Goal: Find specific page/section: Find specific page/section

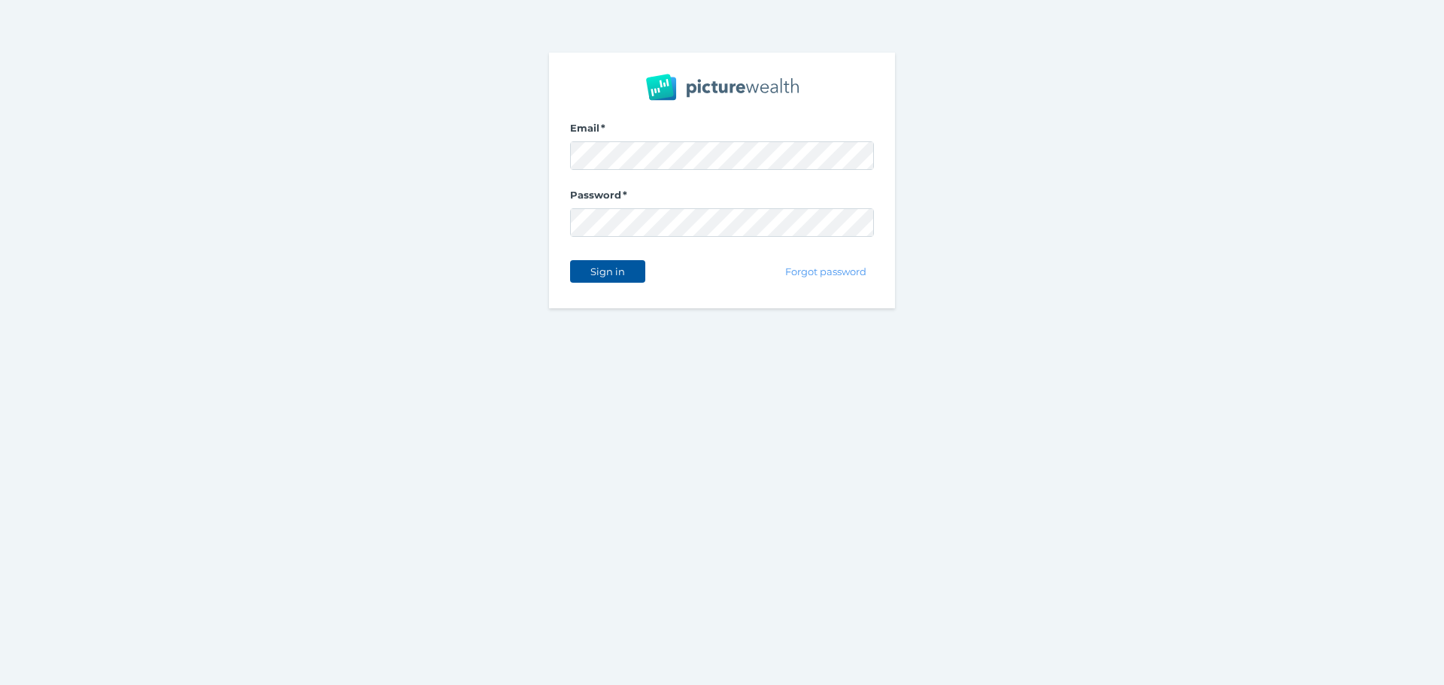
click at [617, 271] on span "Sign in" at bounding box center [607, 271] width 47 height 12
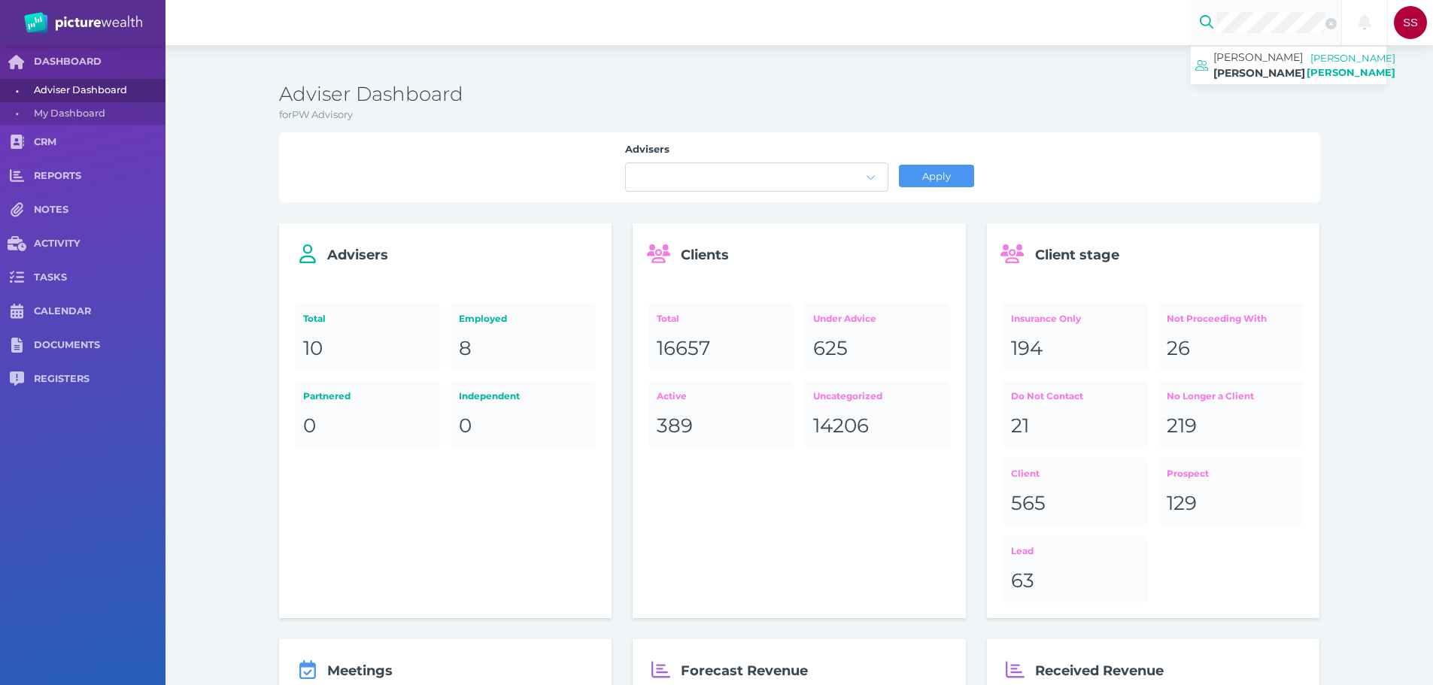
click at [1205, 86] on h3 "Adviser Dashboard" at bounding box center [799, 95] width 1041 height 26
click at [1251, 63] on span "[PERSON_NAME]" at bounding box center [1257, 57] width 89 height 14
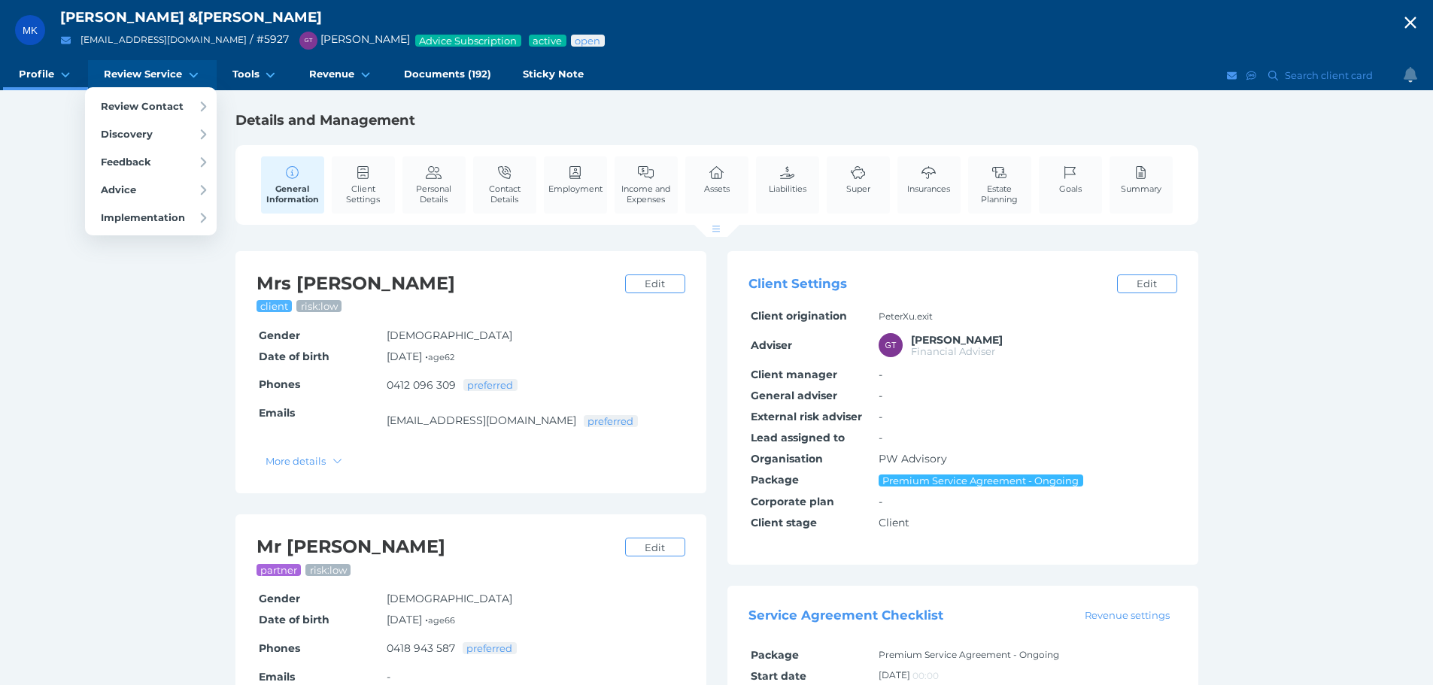
click at [132, 66] on link "Review Service" at bounding box center [152, 75] width 128 height 30
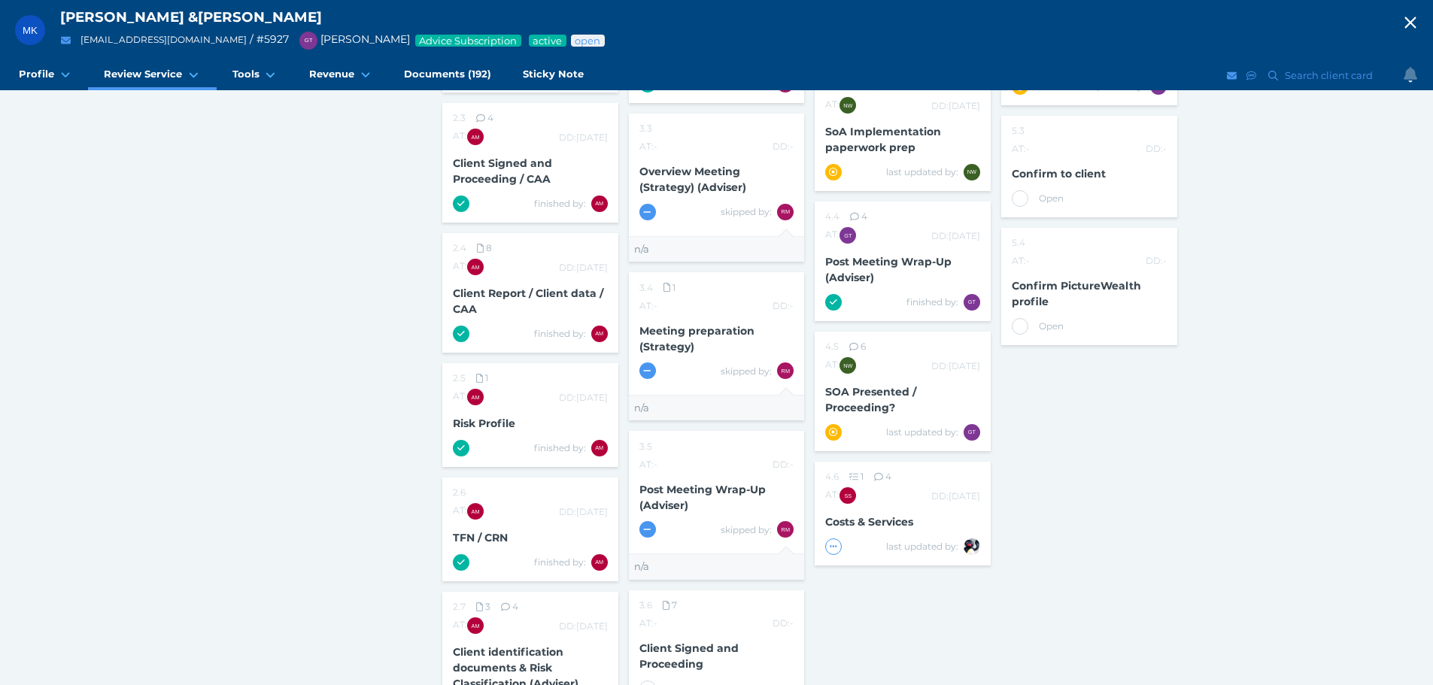
scroll to position [526, 0]
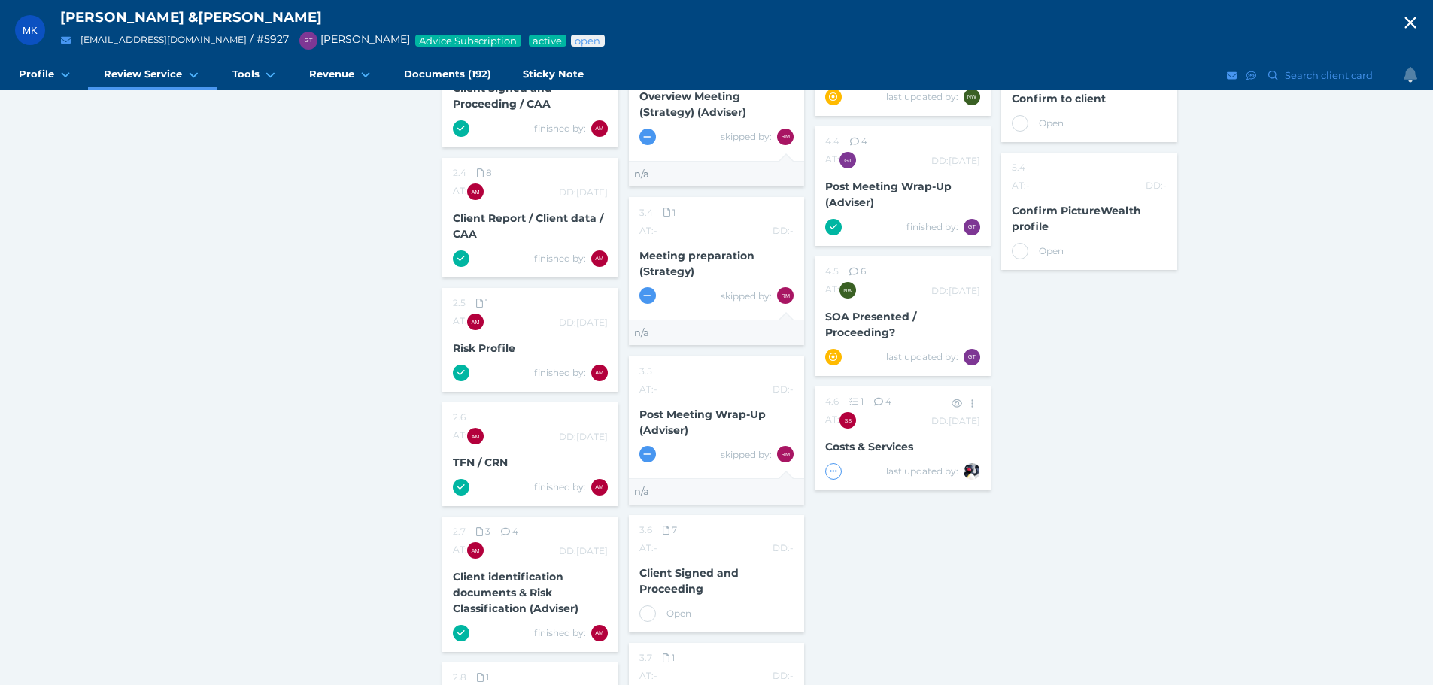
click at [863, 446] on span "Costs & Services" at bounding box center [869, 447] width 88 height 14
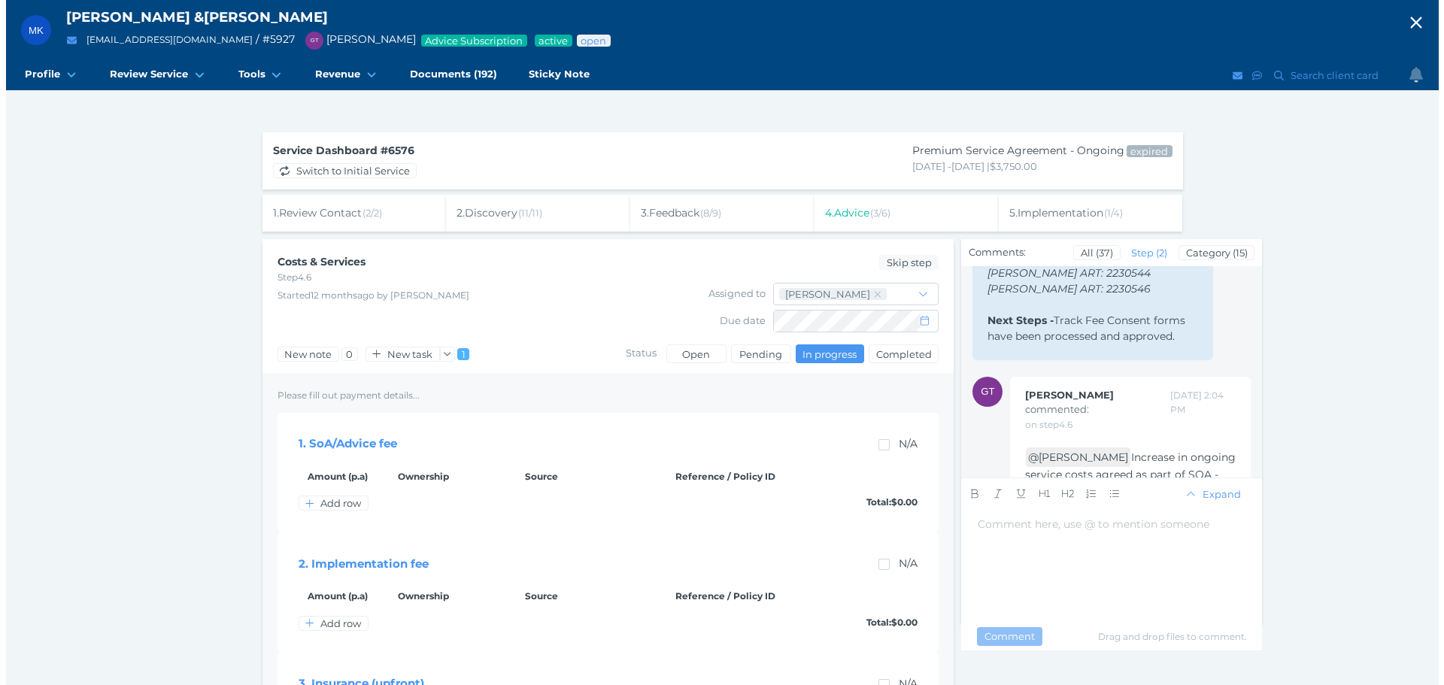
scroll to position [152, 0]
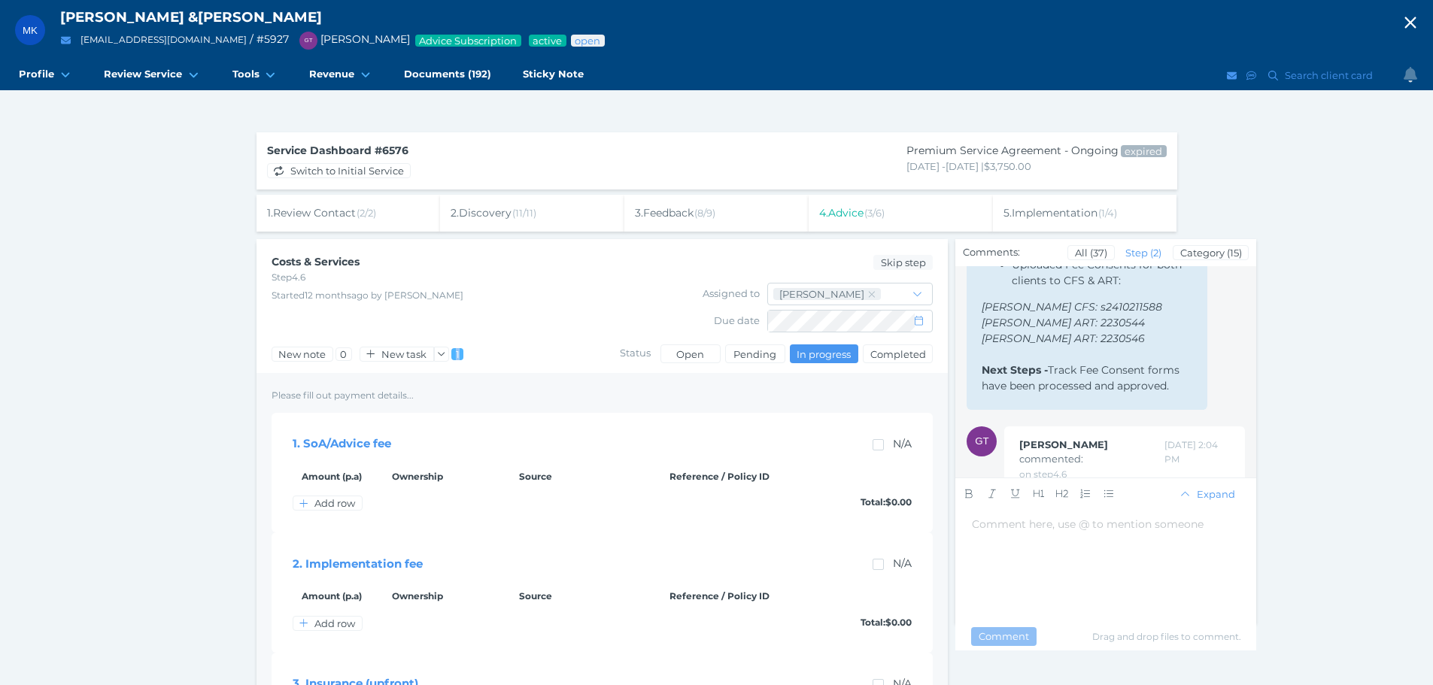
click at [457, 353] on span "1" at bounding box center [457, 354] width 6 height 12
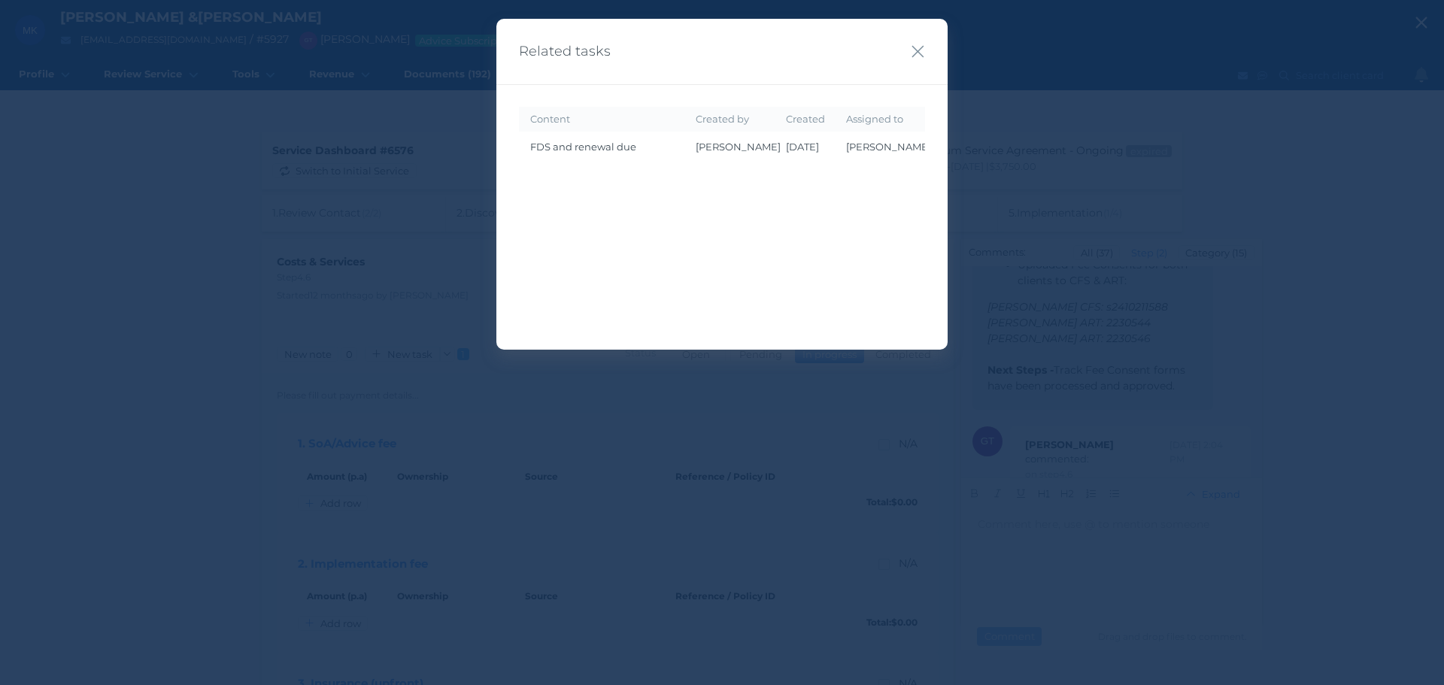
click at [617, 160] on td "FDS and renewal due" at bounding box center [601, 147] width 165 height 31
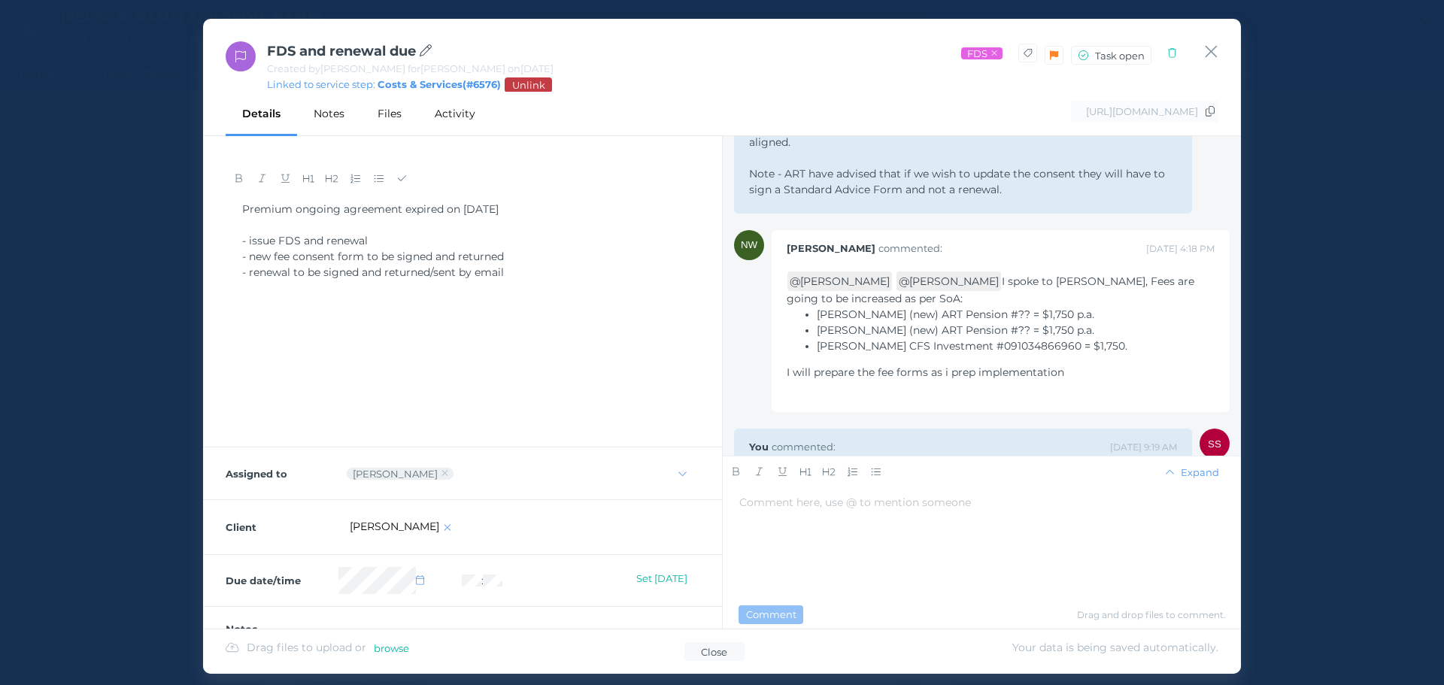
scroll to position [826, 0]
